Goal: Check status: Check status

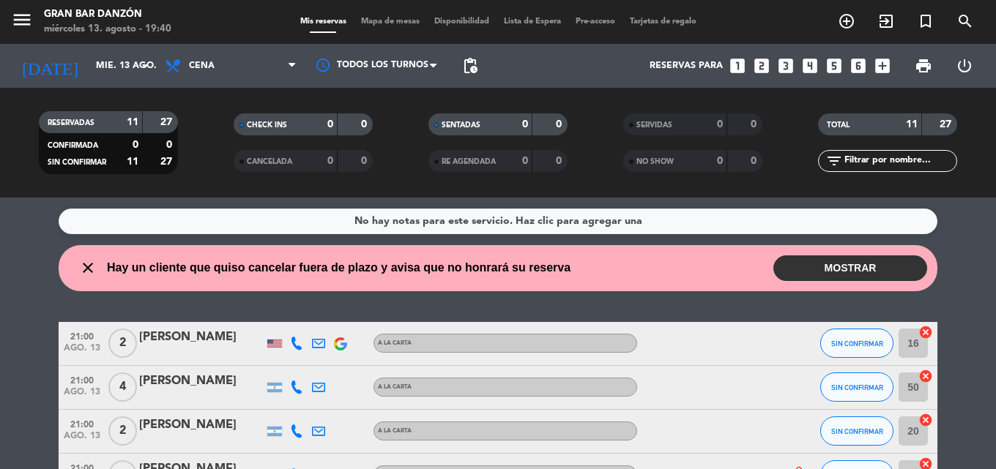
click at [844, 279] on button "MOSTRAR" at bounding box center [850, 269] width 154 height 26
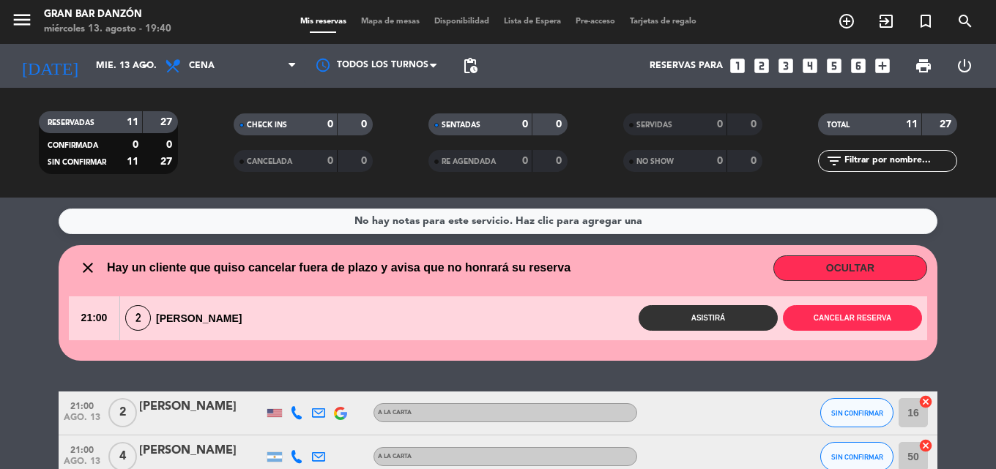
click at [843, 268] on button "OCULTAR" at bounding box center [850, 269] width 154 height 26
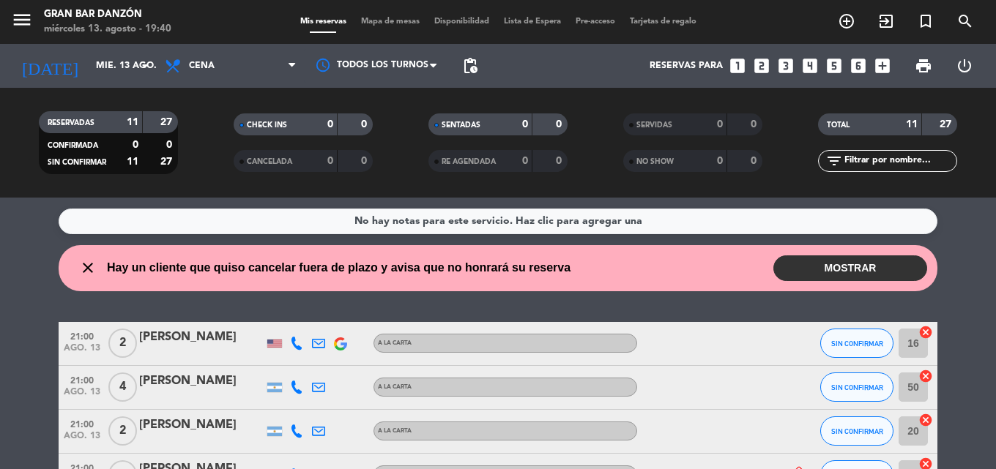
click at [843, 268] on button "MOSTRAR" at bounding box center [850, 269] width 154 height 26
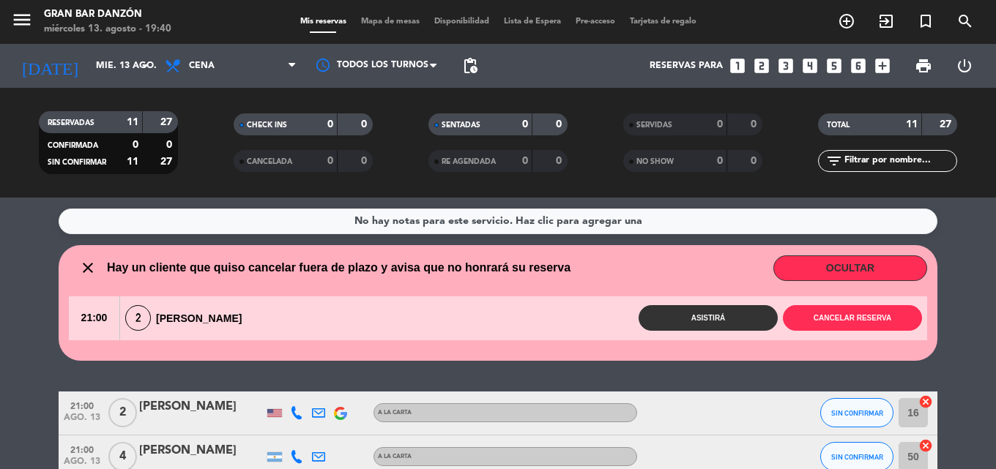
click at [843, 268] on button "OCULTAR" at bounding box center [850, 269] width 154 height 26
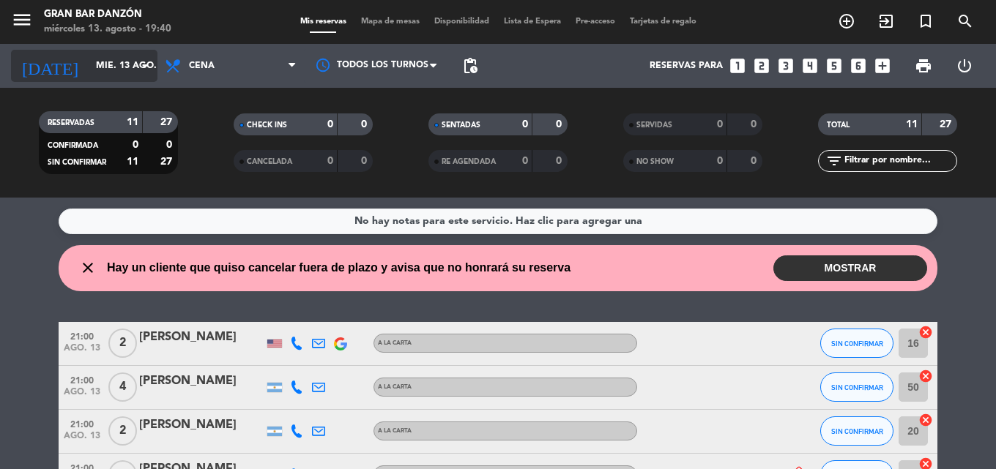
click at [92, 66] on input "mié. 13 ago." at bounding box center [151, 65] width 124 height 25
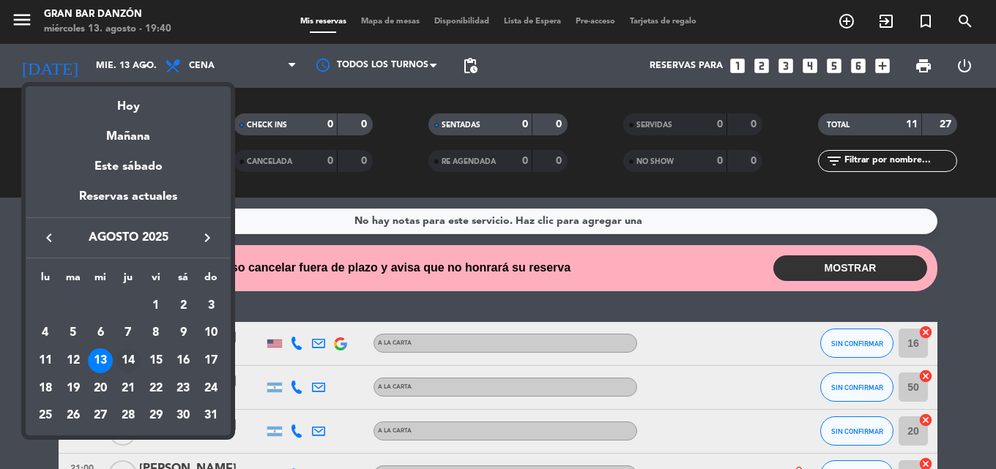
click at [127, 362] on div "14" at bounding box center [128, 361] width 25 height 25
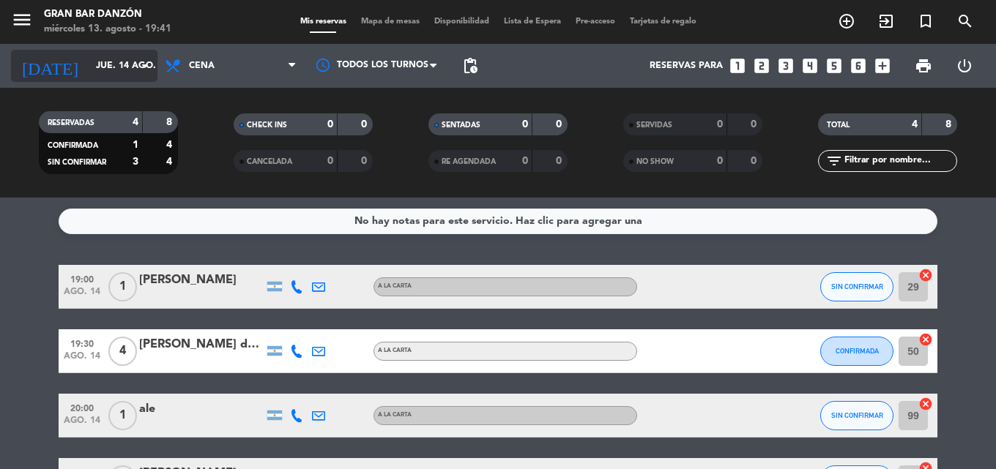
click at [110, 64] on input "jue. 14 ago." at bounding box center [151, 65] width 124 height 25
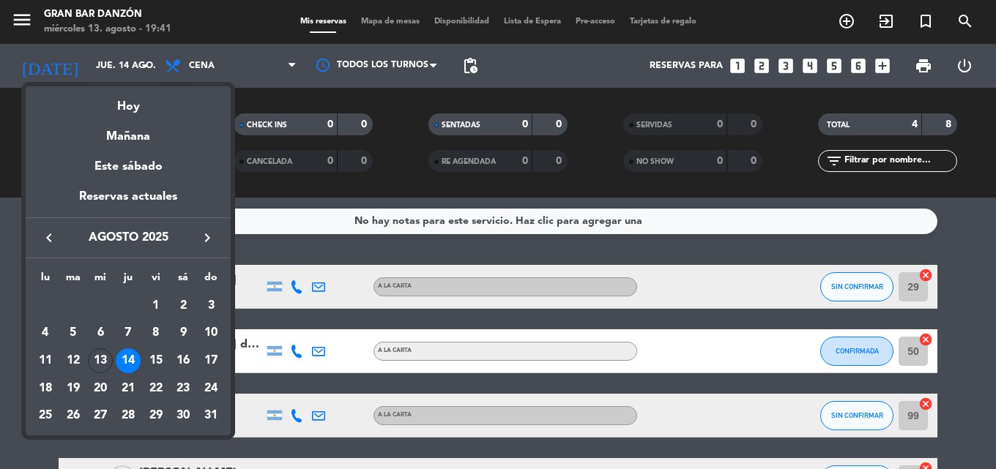
click at [100, 356] on div "13" at bounding box center [100, 361] width 25 height 25
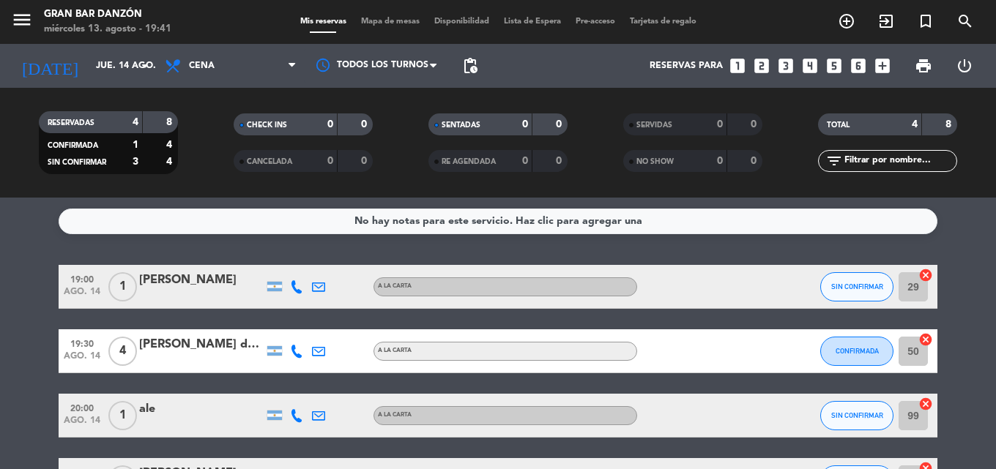
type input "mié. 13 ago."
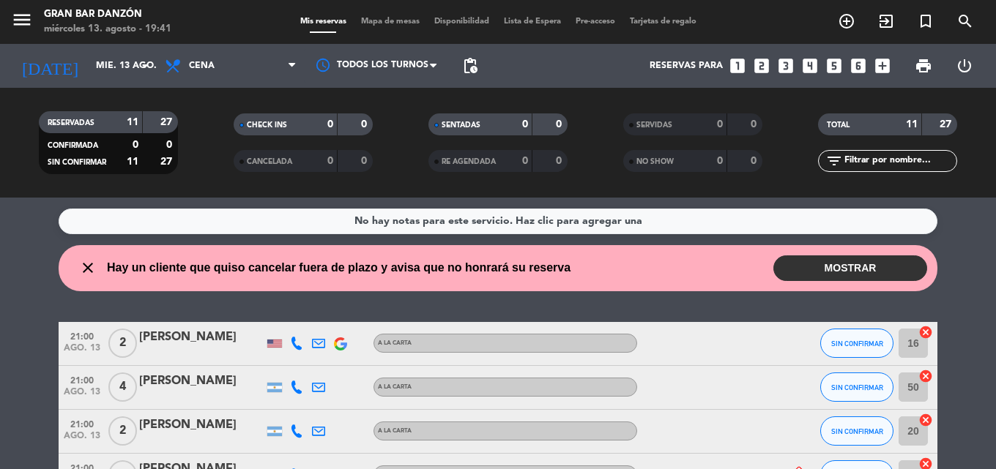
click at [857, 267] on button "MOSTRAR" at bounding box center [850, 269] width 154 height 26
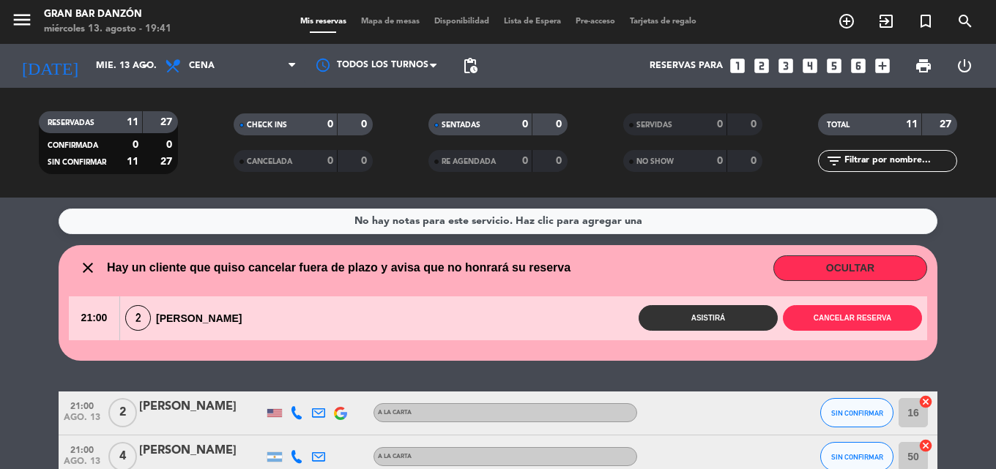
click at [856, 267] on button "OCULTAR" at bounding box center [850, 269] width 154 height 26
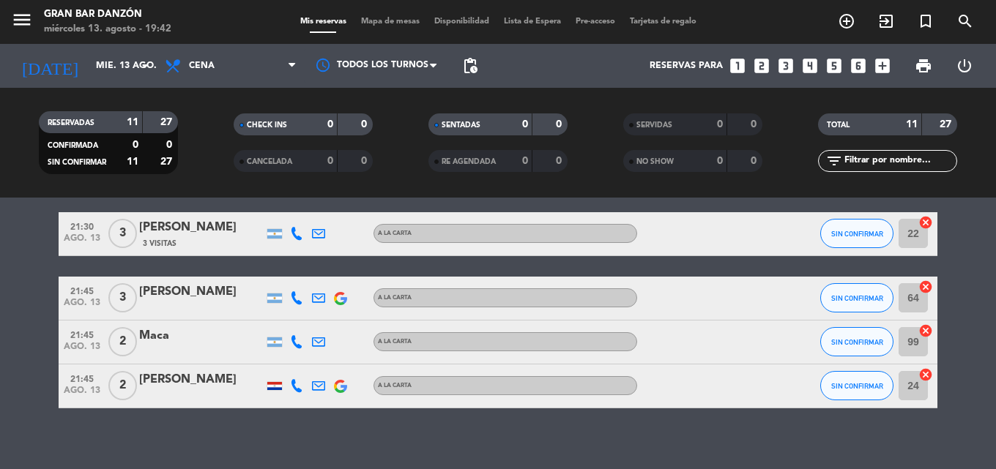
scroll to position [439, 0]
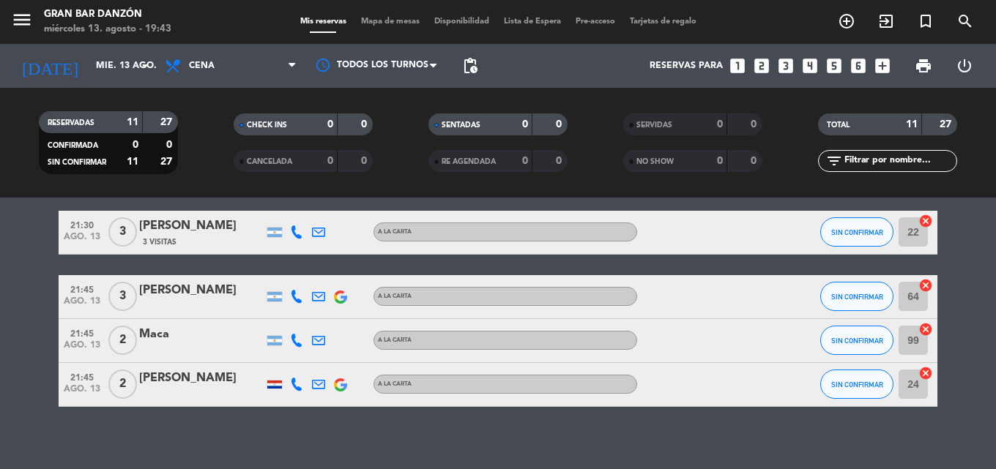
click at [300, 237] on icon at bounding box center [296, 232] width 13 height 13
click at [298, 237] on icon at bounding box center [296, 232] width 13 height 13
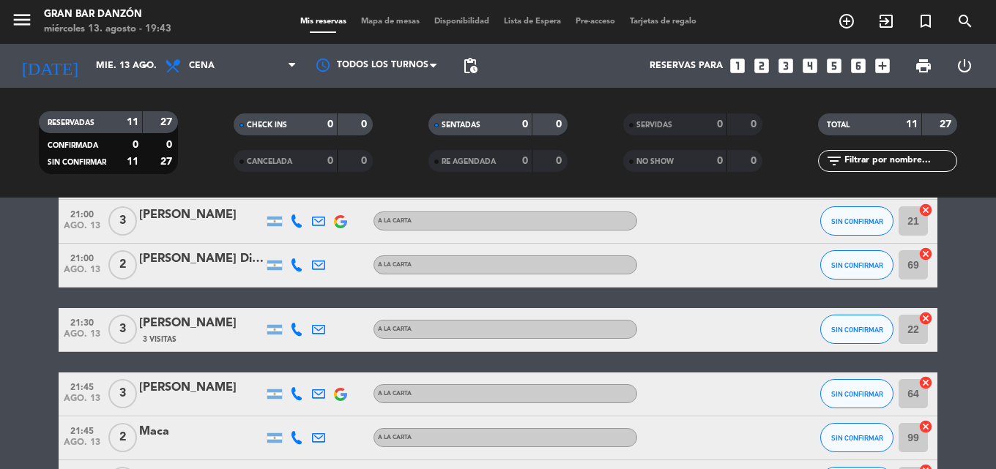
scroll to position [220, 0]
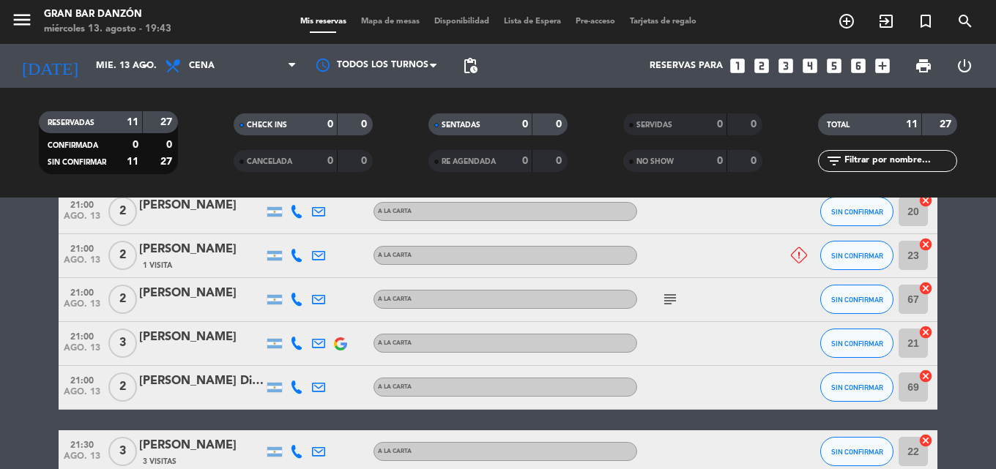
click at [296, 461] on div at bounding box center [297, 452] width 22 height 43
click at [300, 455] on icon at bounding box center [296, 451] width 13 height 13
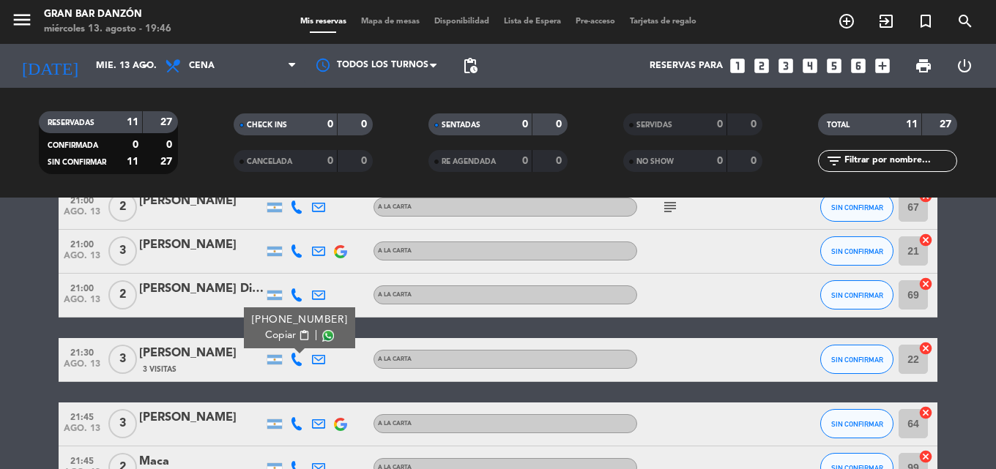
scroll to position [450, 0]
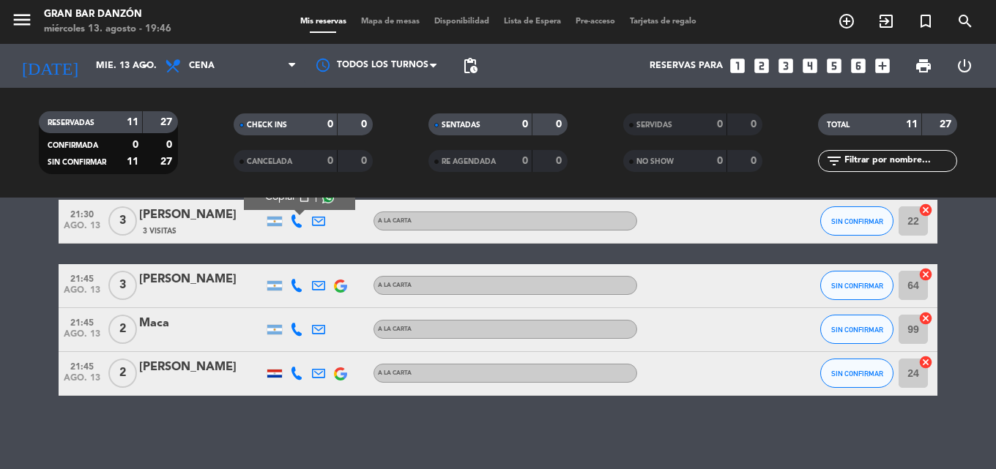
click at [7, 349] on bookings-row "21:00 [DATE] 2 [PERSON_NAME] A LA CARTA SIN CONFIRMAR 16 cancel 21:00 [DATE] 4 …" at bounding box center [498, 134] width 996 height 524
click at [0, 298] on bookings-row "21:00 [DATE] 2 [PERSON_NAME] A LA CARTA SIN CONFIRMAR 16 cancel 21:00 [DATE] 4 …" at bounding box center [498, 134] width 996 height 524
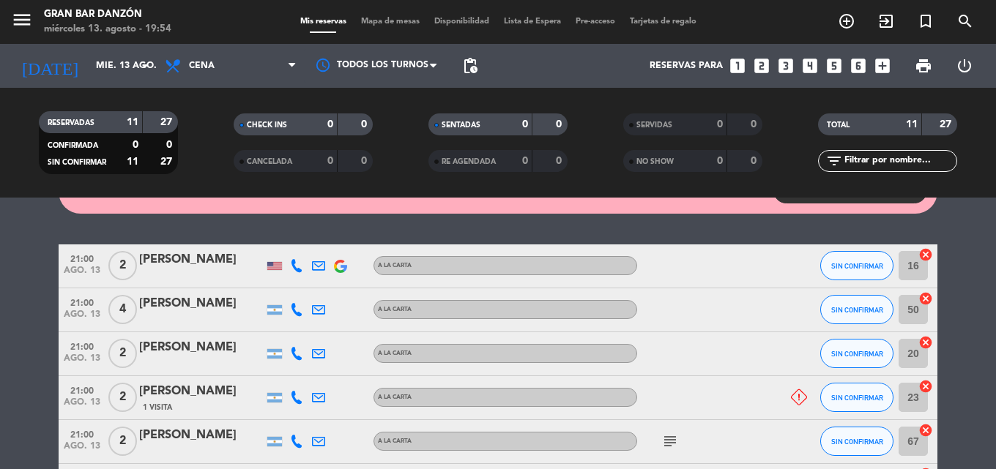
scroll to position [0, 0]
